Goal: Task Accomplishment & Management: Manage account settings

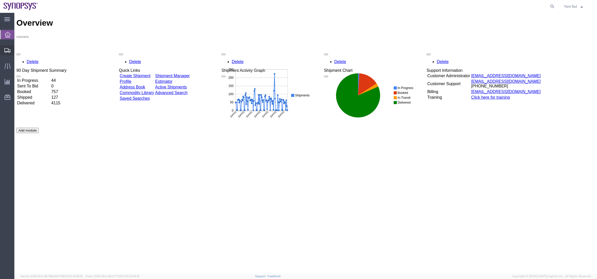
click at [0, 0] on span "Shipment Manager" at bounding box center [0, 0] width 0 height 0
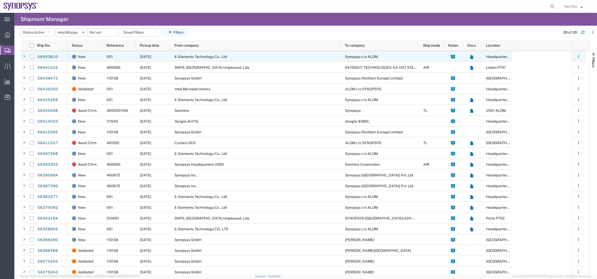
click at [206, 55] on span "E-Elements Technology Co., Ltd" at bounding box center [200, 57] width 52 height 4
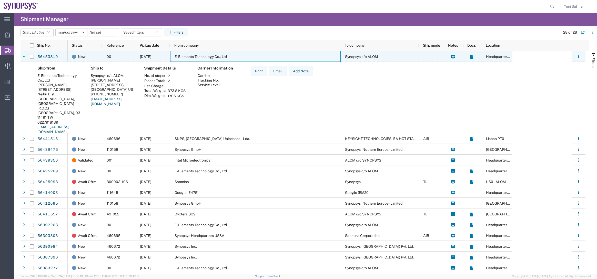
click at [206, 55] on span "E-Elements Technology Co., Ltd" at bounding box center [200, 57] width 52 height 4
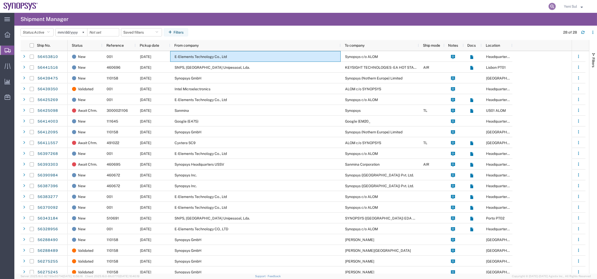
click at [553, 5] on icon at bounding box center [551, 6] width 7 height 7
click at [548, 6] on input "search" at bounding box center [552, 6] width 8 height 12
paste input "56439350"
type input "56439350"
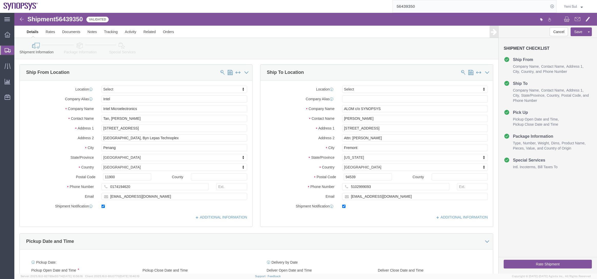
select select
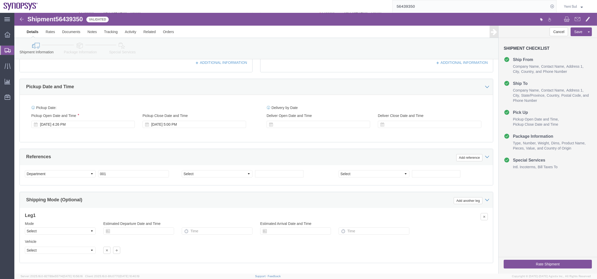
scroll to position [179, 0]
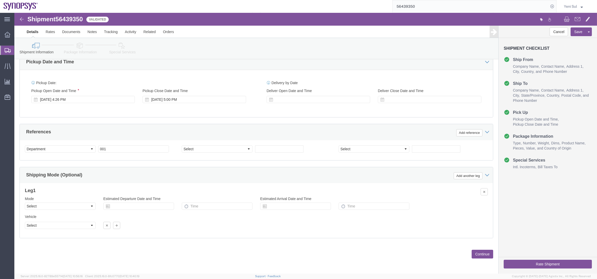
click button "Continue"
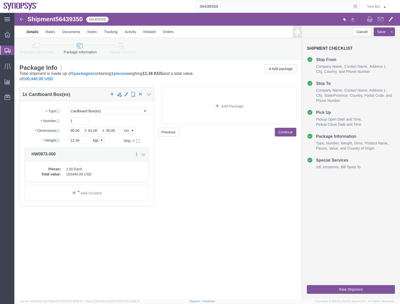
click div "Previous Continue"
click dd "100440.00 USD"
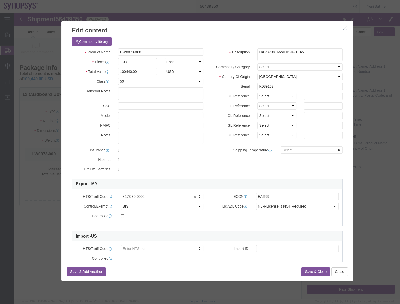
click icon "button"
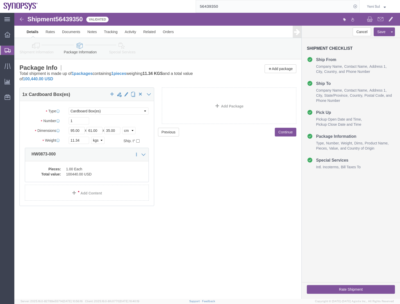
click link "Details"
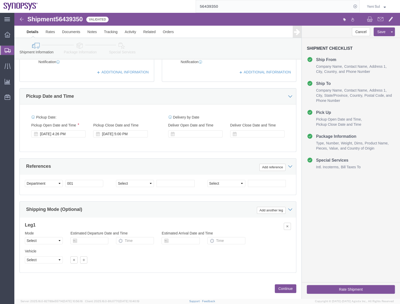
scroll to position [159, 0]
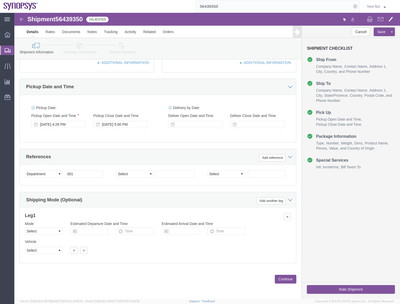
click button "Continue"
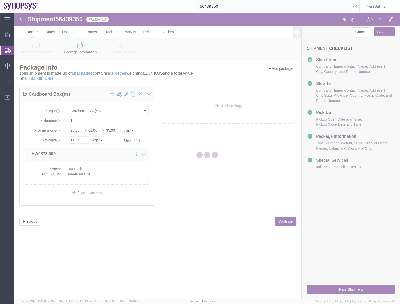
scroll to position [0, 0]
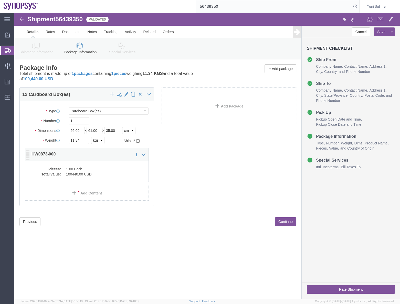
click div "Pieces: 1.00 Each Total value: 100440.00 USD"
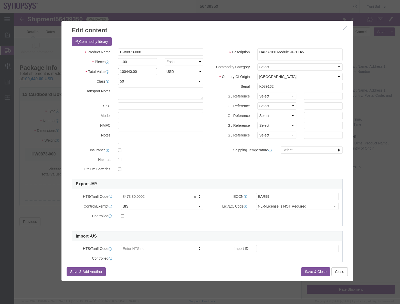
drag, startPoint x: 127, startPoint y: 61, endPoint x: 98, endPoint y: 59, distance: 29.0
click div "100440.00"
type input "28353"
click div "Commodity library Product Name HW0873-000 Pieces 1.00 Select Bag Barrels 100Boa…"
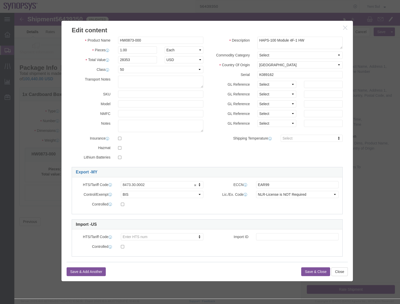
scroll to position [18, 0]
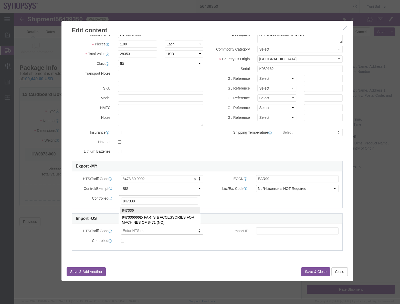
type input "847330"
click div "Save & Add Another Save & Close Close"
click button "Save & Close"
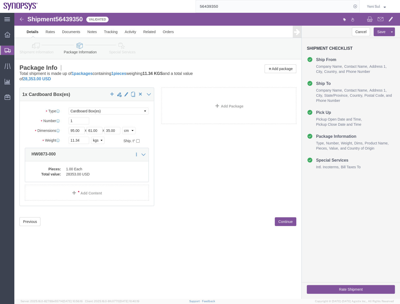
click button "Continue"
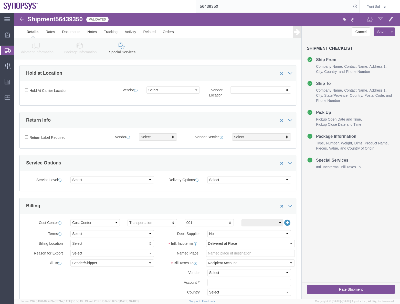
scroll to position [210, 0]
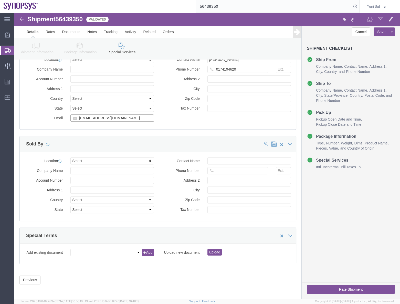
drag, startPoint x: 114, startPoint y: 106, endPoint x: 83, endPoint y: 125, distance: 36.1
click div "Please fix the following errors Ship From Location Location Select Select My Pr…"
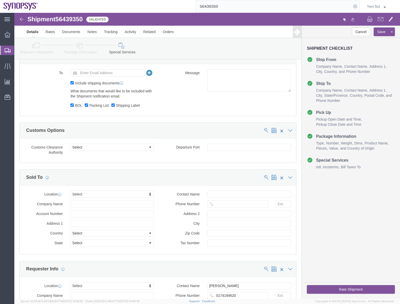
scroll to position [348, 0]
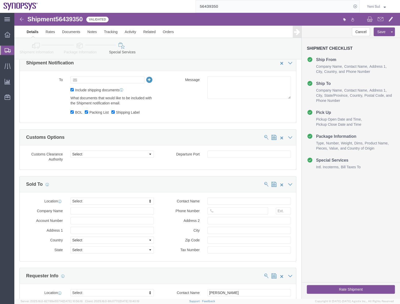
click input "text"
paste input "wei.sern.tan@intel.com"
type input "wei.sern.tan@intel.com"
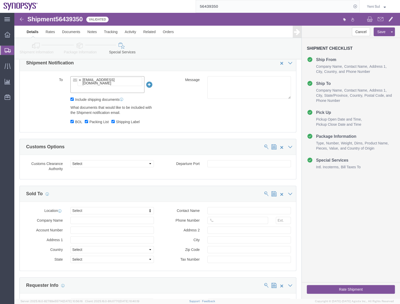
click icon
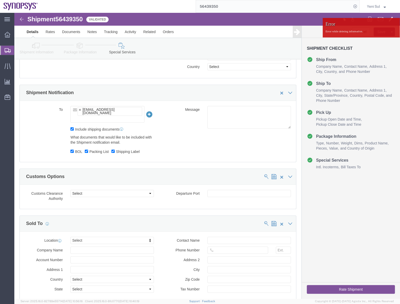
scroll to position [302, 0]
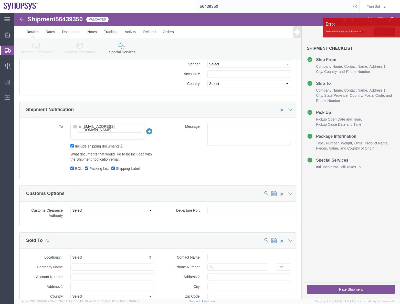
click icon
click div "To wei.sern.tan@intel.com wei.sern.tan@intel.com Include shipping documents Wha…"
click input "text"
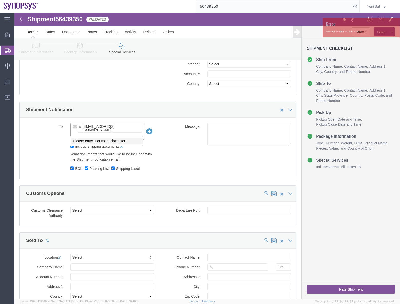
type input "e"
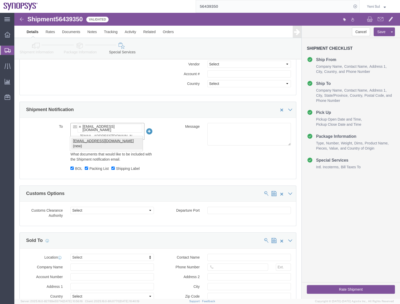
type input "yehyun@synopsys.com"
type input "wei.sern.tan@intel.com,yehyun@synopsys.com"
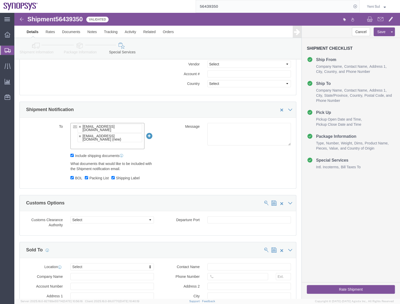
click div "To wei.sern.tan@intel.com yehyun@synopsys.com (new) wei.sern.tan@intel.com,yehy…"
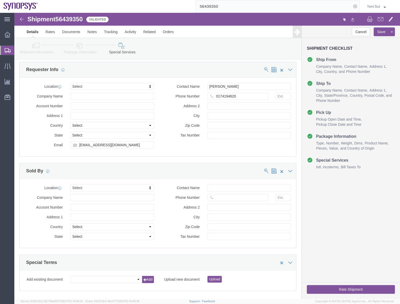
scroll to position [587, 0]
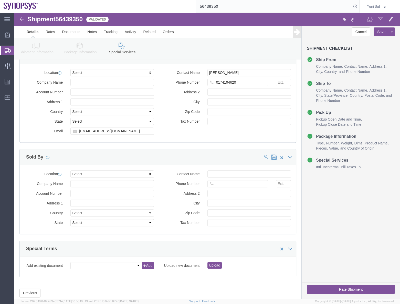
click button "Rate Shipment"
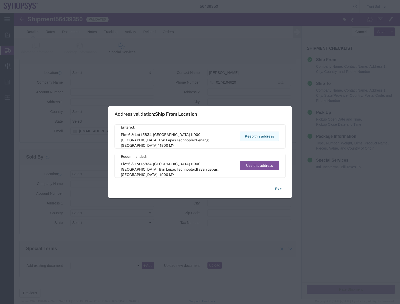
click at [265, 136] on button "Keep this address" at bounding box center [259, 135] width 39 height 9
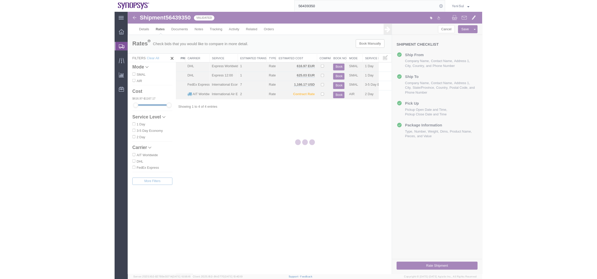
scroll to position [0, 0]
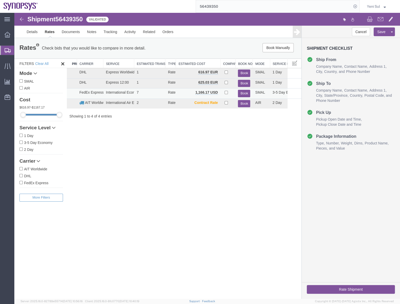
click at [242, 92] on button "Book" at bounding box center [244, 93] width 12 height 7
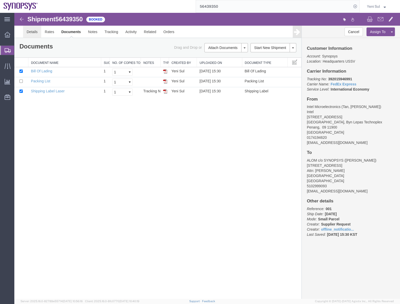
click at [25, 30] on link "Details" at bounding box center [32, 32] width 18 height 12
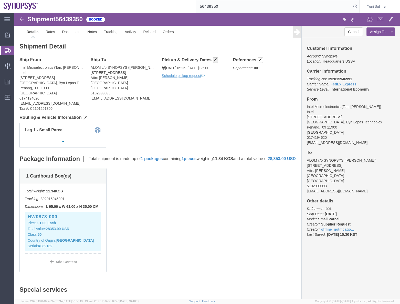
click button "button"
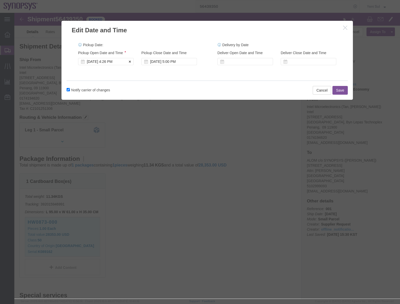
click div "Aug 12 2025 4:26 PM"
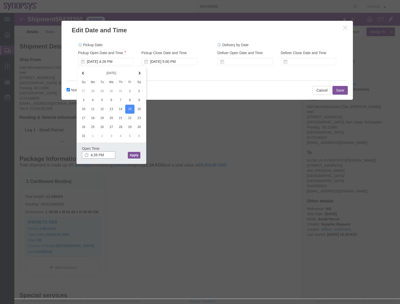
click input "4:26 PM"
type input "10:00 AM"
click button "Apply"
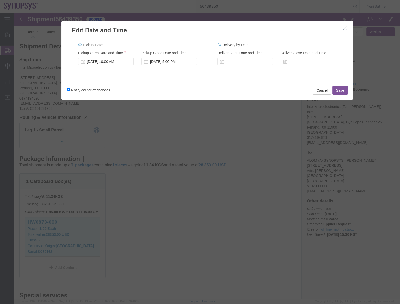
click button "Save"
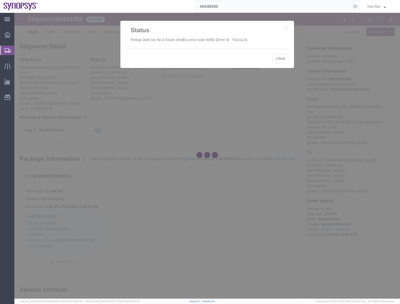
click at [283, 60] on div at bounding box center [207, 155] width 386 height 285
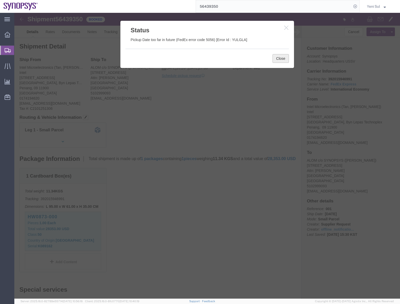
click button "Close"
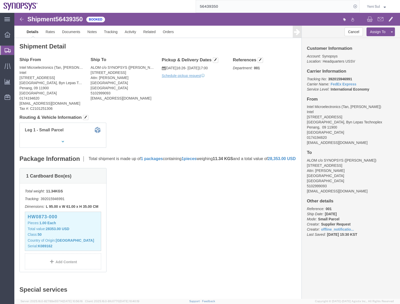
click div "Ship From Intel Microelectronics (Tan, Wei Sern) Intel Plot 6 & Lot 15834, Pula…"
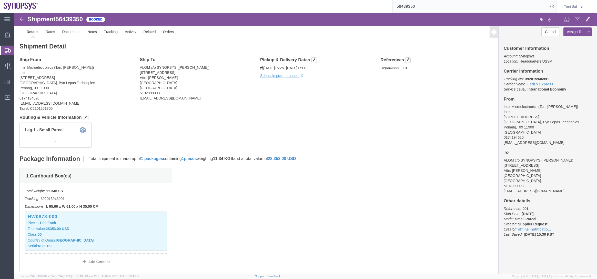
click div "Shipment Detail Ship From Intel Microelectronics (Tan, Wei Sern) Intel Plot 6 &…"
click div "1 Cardboard Box(es) Total weight: 11.34 KGS Tracking: 392015946991 Dimensions: …"
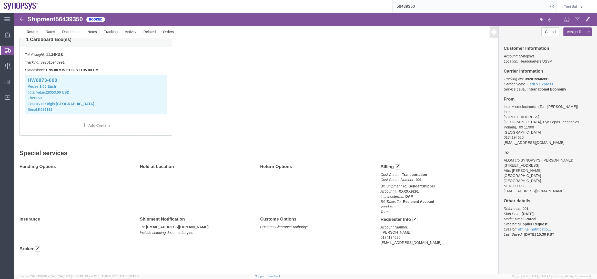
scroll to position [140, 0]
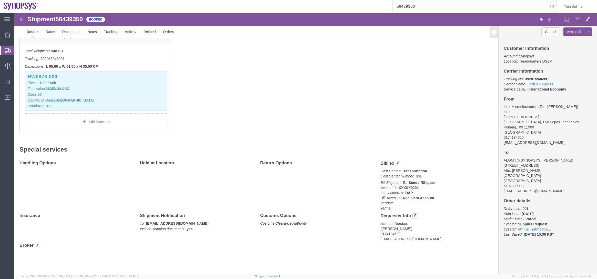
click div "1 Cardboard Box(es) Total weight: 11.34 KGS Tracking: 392015946991 Dimensions: …"
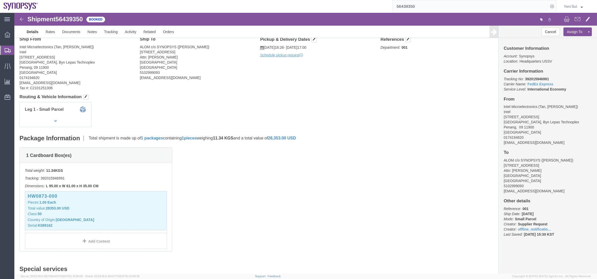
scroll to position [0, 0]
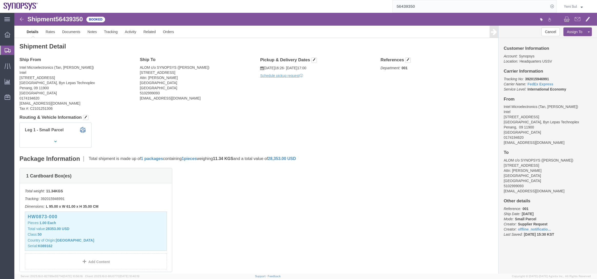
drag, startPoint x: 295, startPoint y: 112, endPoint x: 142, endPoint y: 68, distance: 159.5
click div "Leg 1 - Small Parcel"
click link "Documents"
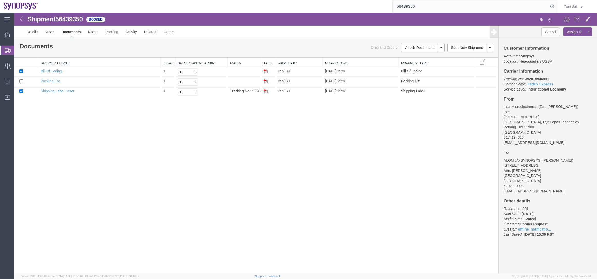
click at [168, 147] on div "Shipment 56439350 3 of 3 Booked Details Rates Documents Notes Tracking Activity…" at bounding box center [305, 143] width 582 height 261
click at [418, 76] on link "Regenerate Documents" at bounding box center [422, 80] width 45 height 8
click at [240, 163] on div "Shipment 56439350 3 of 3 Booked Details Rates Documents Notes Tracking Activity…" at bounding box center [305, 143] width 582 height 261
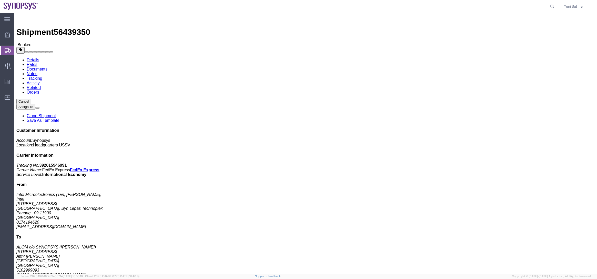
click link "Documents"
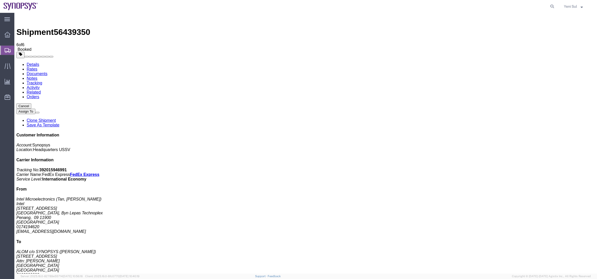
checkbox input "true"
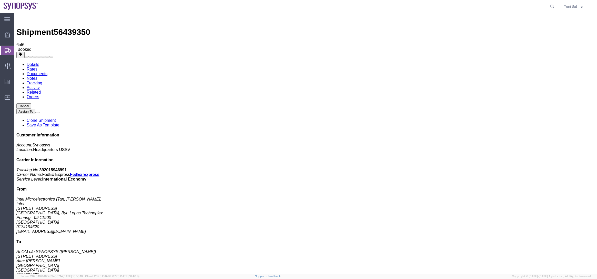
checkbox input "true"
click at [27, 62] on link "Details" at bounding box center [33, 64] width 13 height 4
drag, startPoint x: 255, startPoint y: 105, endPoint x: 153, endPoint y: 86, distance: 103.2
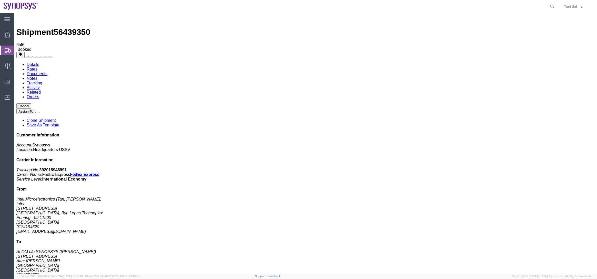
click h4 "Routing & Vehicle Information"
